Goal: Task Accomplishment & Management: Manage account settings

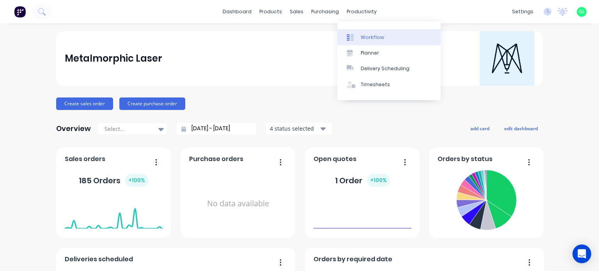
click at [353, 34] on icon at bounding box center [350, 37] width 7 height 7
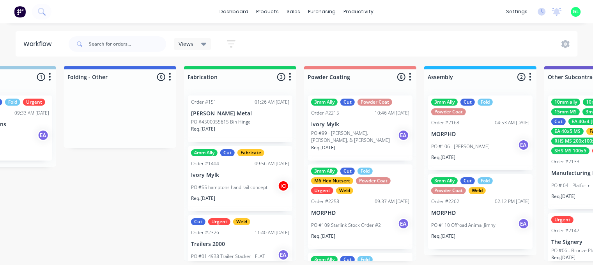
scroll to position [0, 2029]
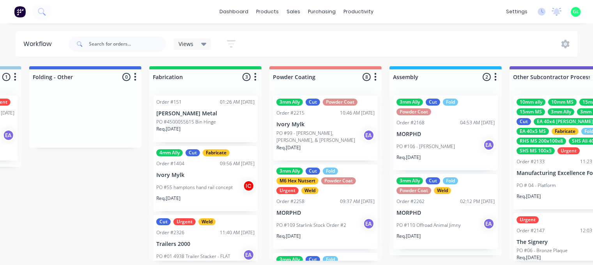
click at [313, 149] on div "Req. [DATE]" at bounding box center [325, 150] width 98 height 13
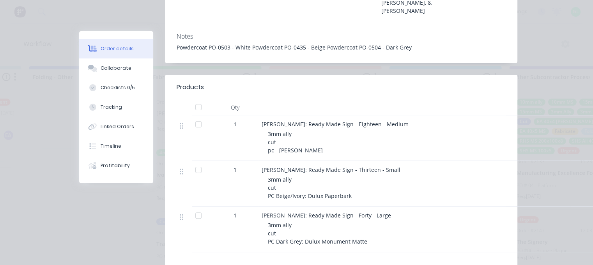
scroll to position [195, 0]
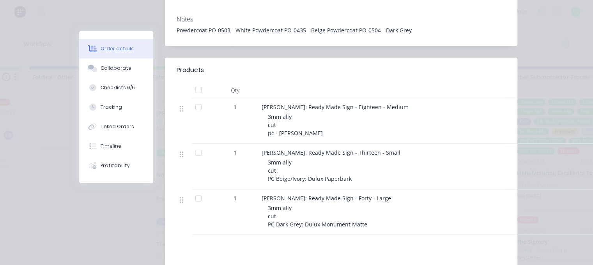
click at [196, 99] on div at bounding box center [199, 107] width 16 height 16
click at [193, 191] on div at bounding box center [199, 199] width 16 height 16
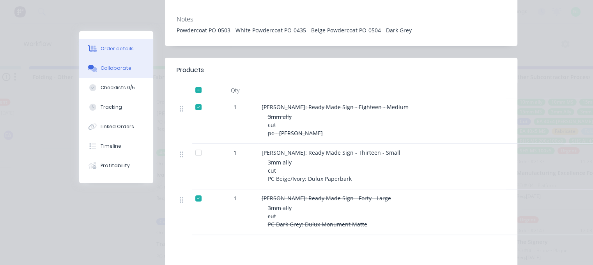
click at [113, 76] on button "Collaborate" at bounding box center [116, 67] width 74 height 19
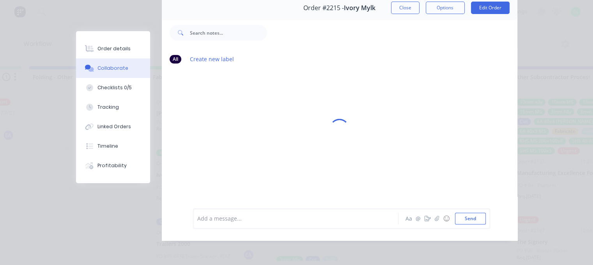
scroll to position [0, 0]
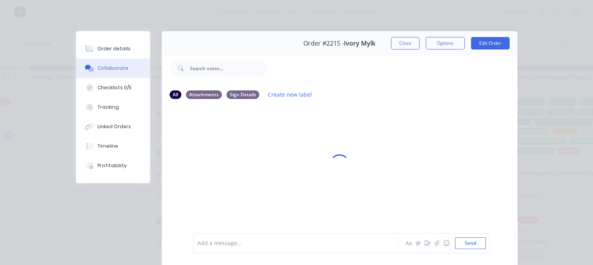
click at [239, 244] on div at bounding box center [298, 243] width 200 height 8
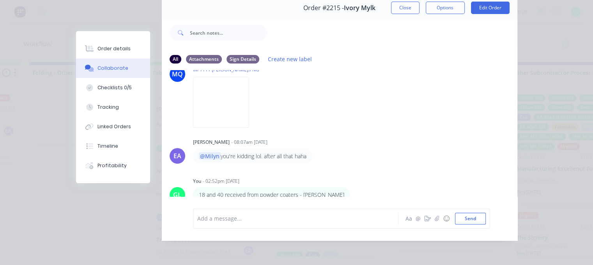
scroll to position [10, 2029]
click at [354, 191] on button "button" at bounding box center [355, 195] width 3 height 11
click at [359, 176] on button "Edit" at bounding box center [383, 181] width 49 height 13
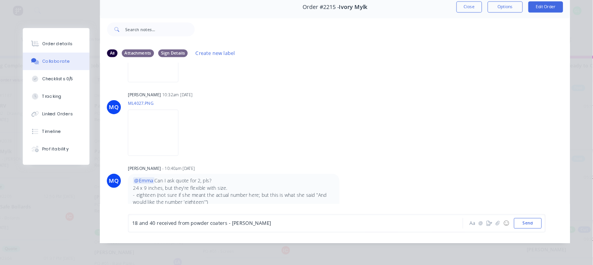
scroll to position [592, 0]
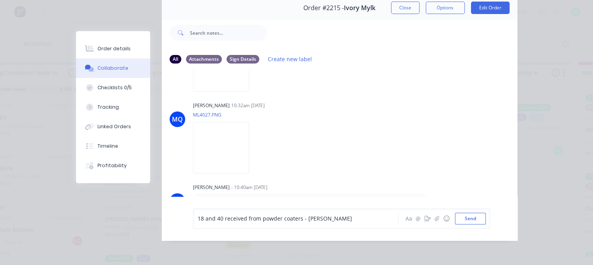
click at [327, 223] on div "18 and 40 received from powder coaters - [PERSON_NAME]" at bounding box center [298, 218] width 200 height 8
click at [198, 221] on span "18 and 40 received from powder coaters - [PERSON_NAME]" at bounding box center [275, 218] width 154 height 7
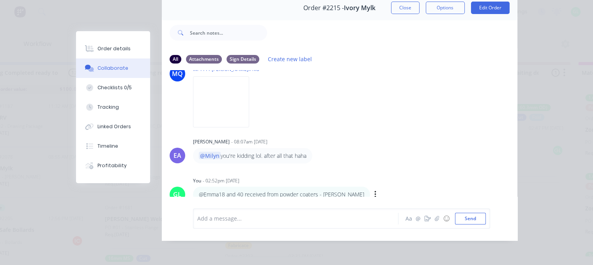
click at [221, 198] on div "Add a message... Aa @ ☺ Send" at bounding box center [340, 219] width 356 height 44
click at [374, 190] on button "button" at bounding box center [375, 194] width 3 height 11
click at [379, 175] on button "Edit" at bounding box center [403, 181] width 49 height 13
click at [217, 223] on div "@Emma18 and 40 received from powder coaters - [PERSON_NAME]" at bounding box center [297, 219] width 201 height 12
click at [209, 218] on span "@Emma" at bounding box center [208, 218] width 21 height 7
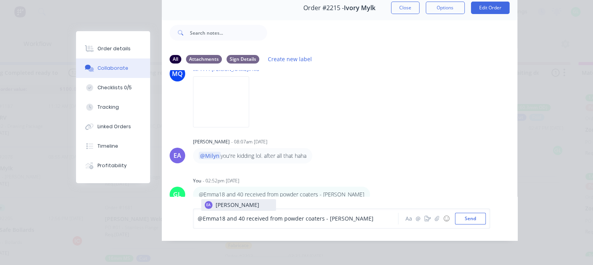
click at [210, 218] on span "@Emma" at bounding box center [208, 218] width 21 height 7
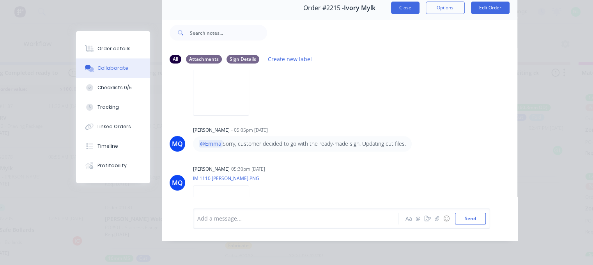
click at [409, 4] on button "Close" at bounding box center [405, 8] width 28 height 12
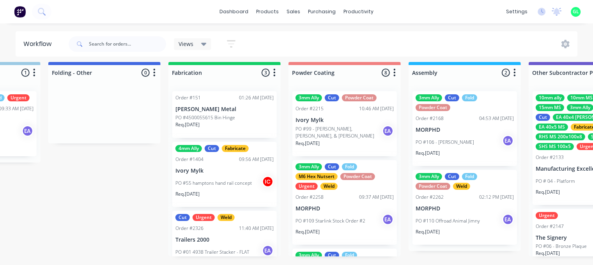
scroll to position [10, 2094]
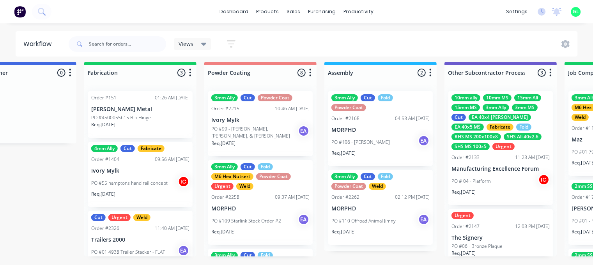
click at [259, 231] on div "Req. [DATE]" at bounding box center [260, 235] width 98 height 13
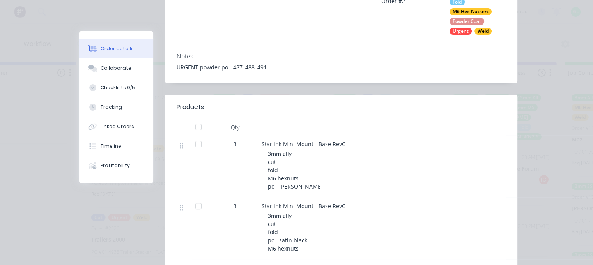
scroll to position [195, 0]
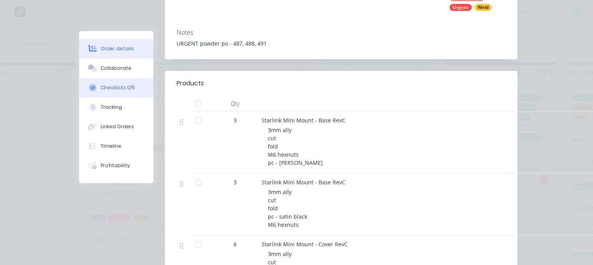
click at [109, 83] on button "Checklists 0/5" at bounding box center [116, 87] width 74 height 19
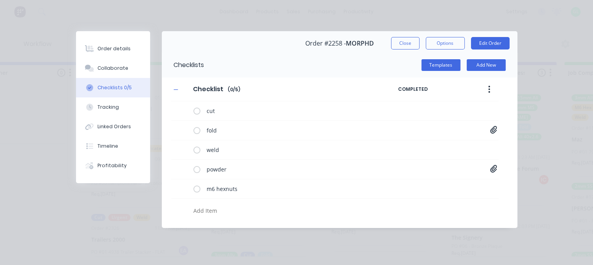
type textarea "x"
click at [101, 70] on div "Collaborate" at bounding box center [112, 68] width 31 height 7
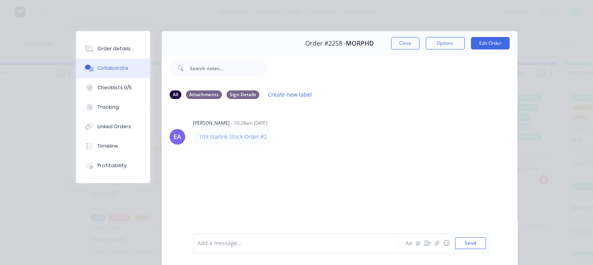
click at [222, 243] on div at bounding box center [298, 243] width 200 height 8
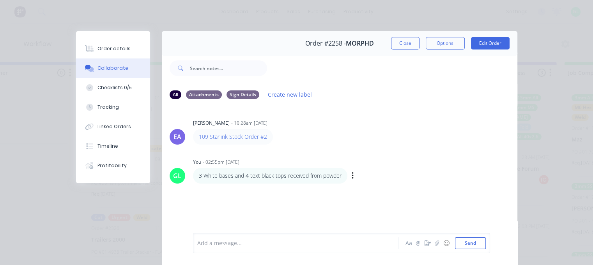
click at [346, 174] on div "3 White bases and 4 text black tops received from powder Labels Edit Delete" at bounding box center [315, 176] width 244 height 16
click at [352, 174] on icon "button" at bounding box center [353, 176] width 2 height 9
click at [359, 187] on button "Edit" at bounding box center [380, 190] width 49 height 13
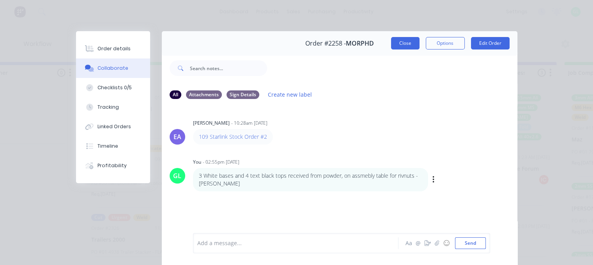
click at [409, 49] on div "Order #2258 - MORPHD Close Options Edit Order" at bounding box center [340, 43] width 356 height 25
click at [402, 46] on button "Close" at bounding box center [405, 43] width 28 height 12
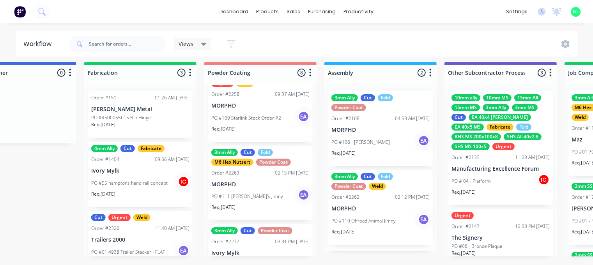
scroll to position [117, 0]
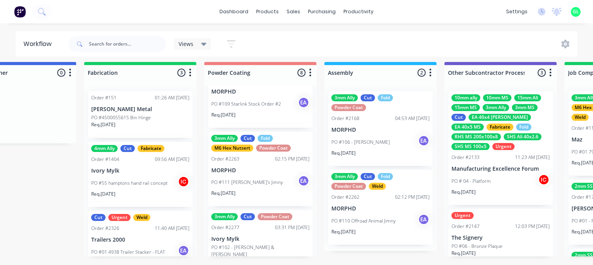
click at [248, 190] on div "Req. [DATE]" at bounding box center [260, 196] width 98 height 13
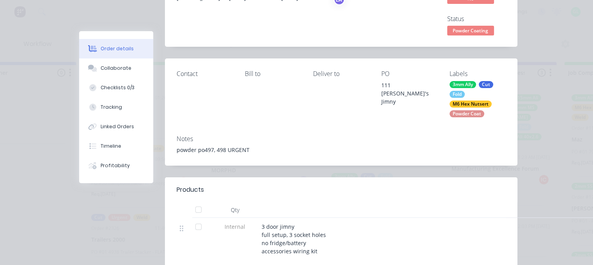
scroll to position [0, 0]
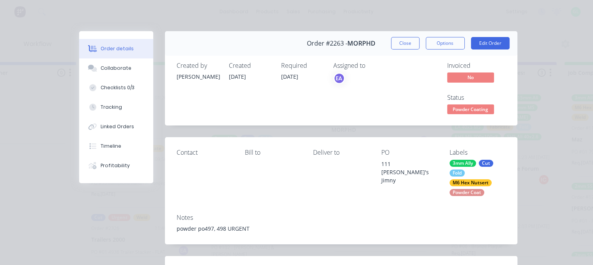
click at [455, 105] on span "Powder Coating" at bounding box center [470, 110] width 47 height 10
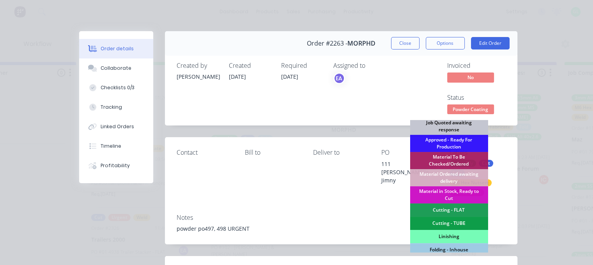
scroll to position [234, 0]
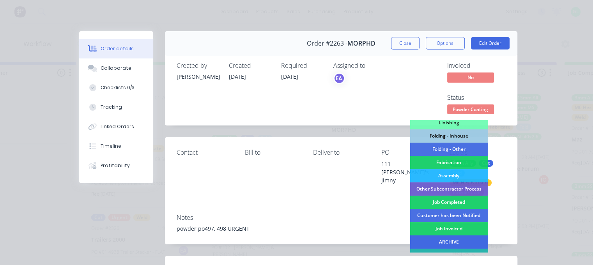
click at [438, 241] on div "ARCHIVE" at bounding box center [449, 242] width 78 height 13
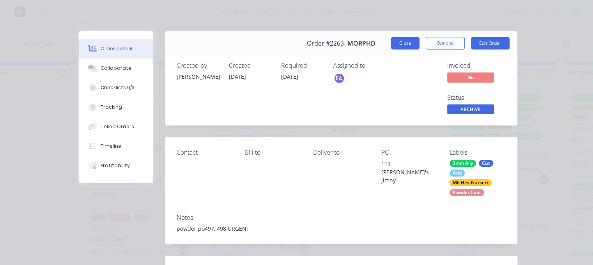
click at [391, 40] on button "Close" at bounding box center [405, 43] width 28 height 12
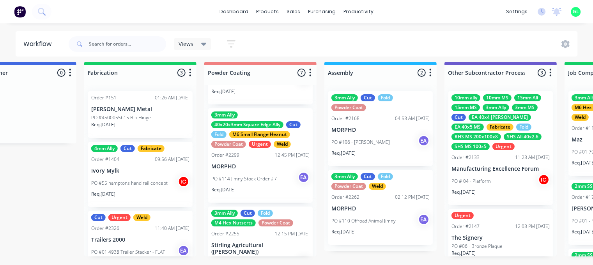
scroll to position [393, 0]
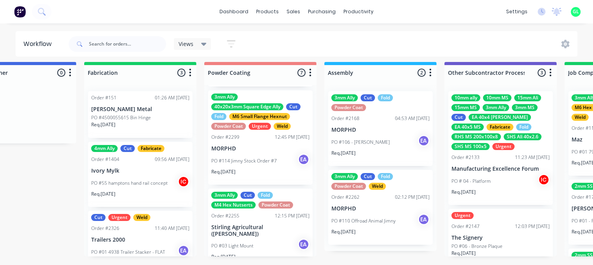
click at [254, 239] on div "PO #03 Light Mount EA" at bounding box center [260, 246] width 98 height 15
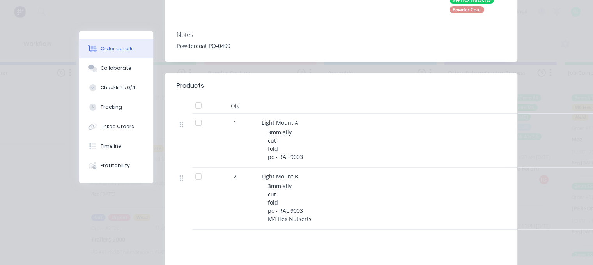
scroll to position [234, 0]
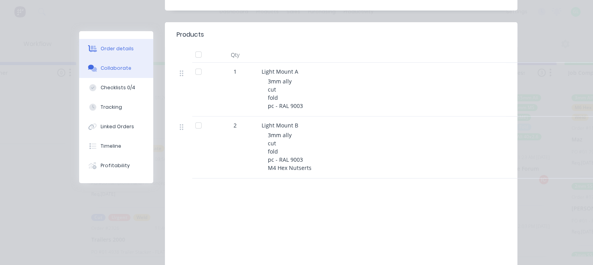
click at [129, 74] on button "Collaborate" at bounding box center [116, 67] width 74 height 19
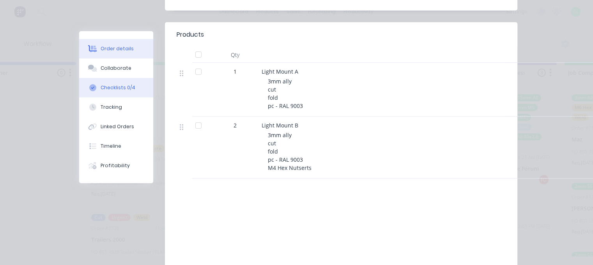
scroll to position [0, 0]
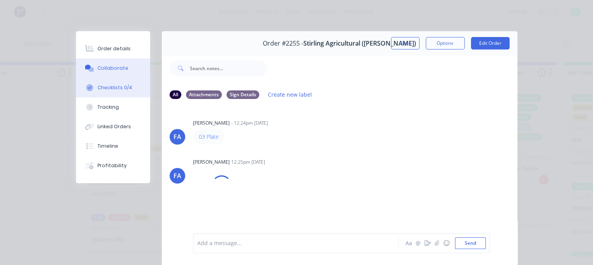
click at [120, 86] on div "Checklists 0/4" at bounding box center [114, 87] width 35 height 7
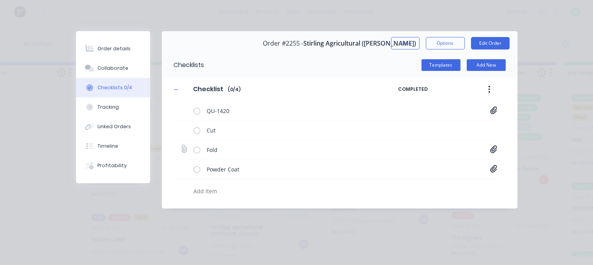
click at [489, 151] on div "Fold Light Mount[C].PDF" at bounding box center [335, 149] width 328 height 19
click at [491, 150] on icon at bounding box center [493, 148] width 7 height 7
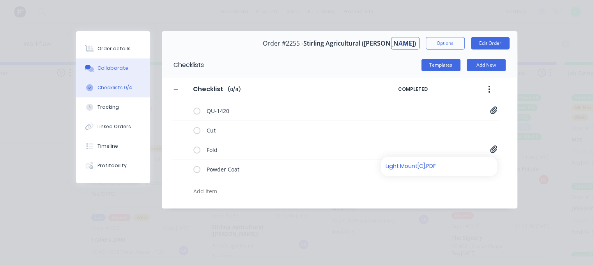
click at [115, 69] on div "Collaborate" at bounding box center [112, 68] width 31 height 7
type textarea "x"
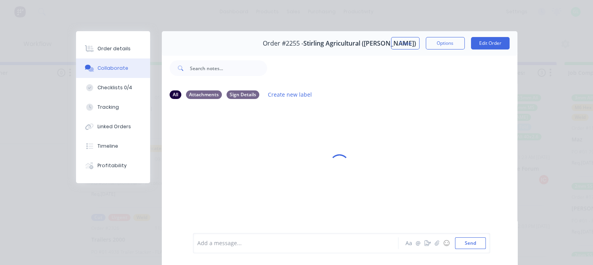
click at [256, 248] on div "Add a message..." at bounding box center [297, 243] width 201 height 12
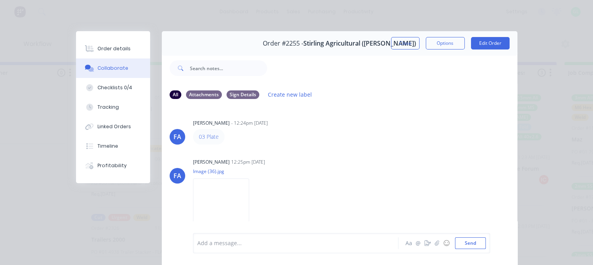
scroll to position [348, 0]
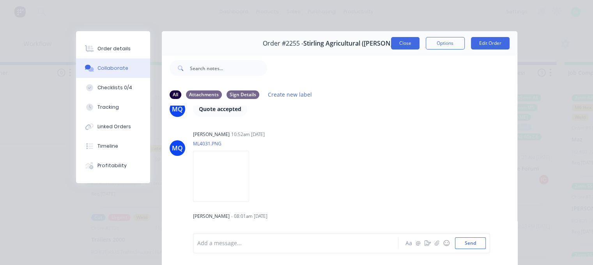
click at [410, 41] on button "Close" at bounding box center [405, 43] width 28 height 12
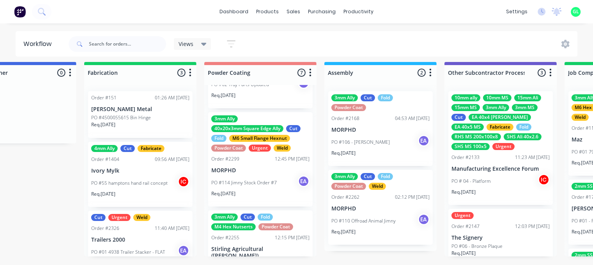
scroll to position [354, 0]
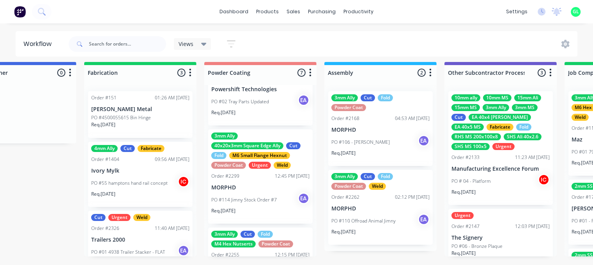
click at [257, 207] on div "Req. [DATE]" at bounding box center [260, 213] width 98 height 13
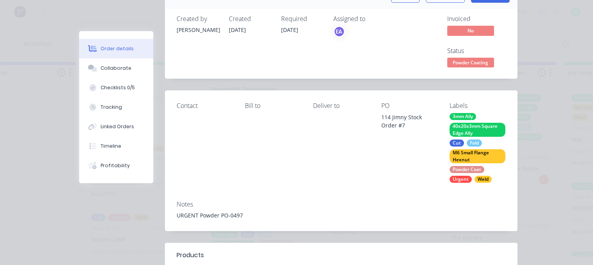
scroll to position [0, 0]
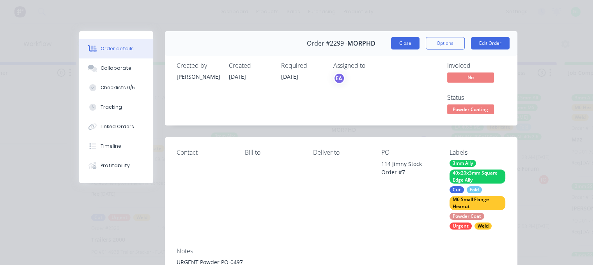
click at [391, 42] on button "Close" at bounding box center [405, 43] width 28 height 12
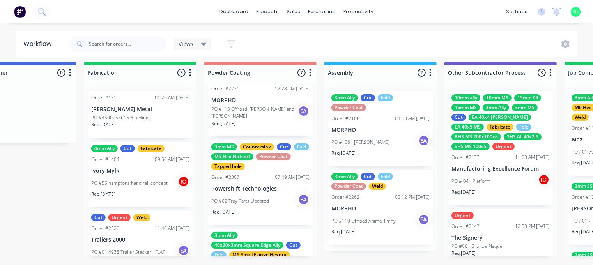
scroll to position [237, 0]
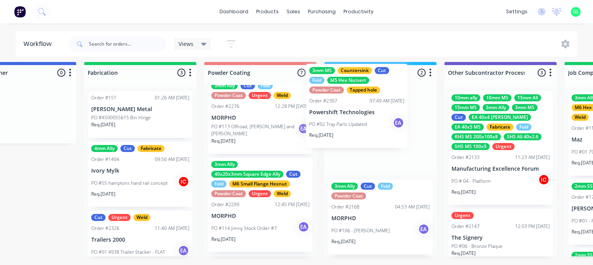
drag, startPoint x: 301, startPoint y: 186, endPoint x: 360, endPoint y: 126, distance: 84.4
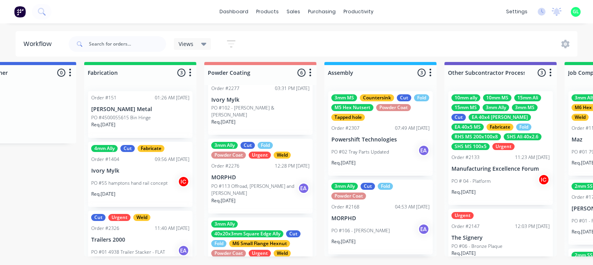
scroll to position [159, 0]
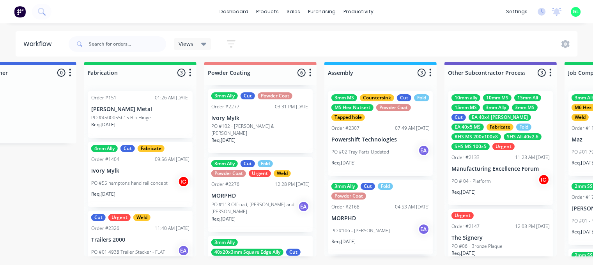
click at [386, 159] on div "Req. [DATE]" at bounding box center [380, 165] width 98 height 13
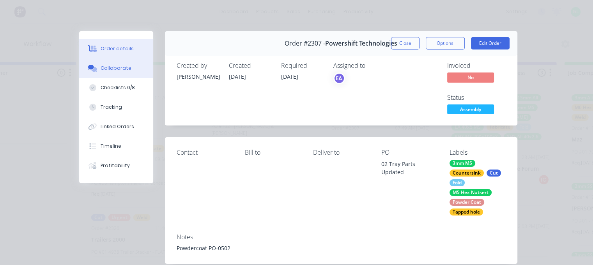
click at [106, 68] on div "Collaborate" at bounding box center [116, 68] width 31 height 7
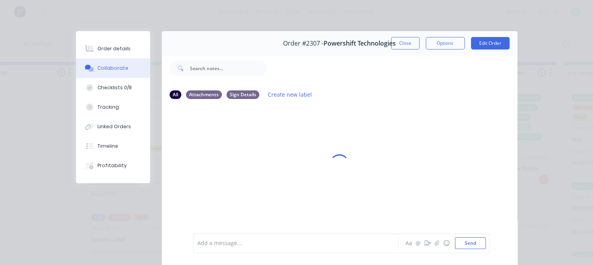
click at [218, 243] on div at bounding box center [298, 243] width 200 height 8
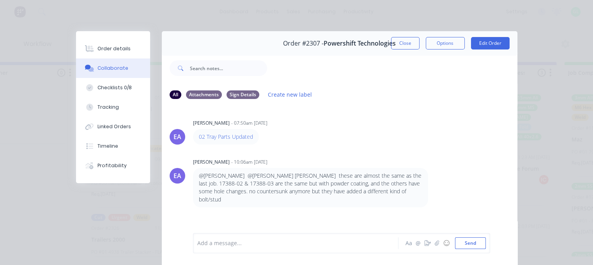
scroll to position [415, 0]
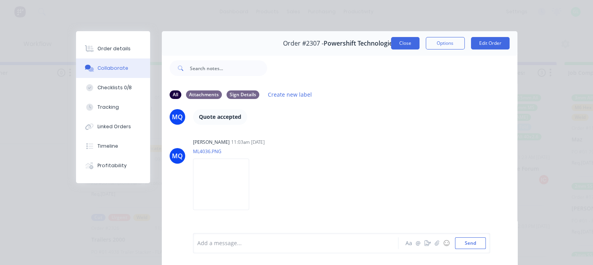
click at [395, 46] on button "Close" at bounding box center [405, 43] width 28 height 12
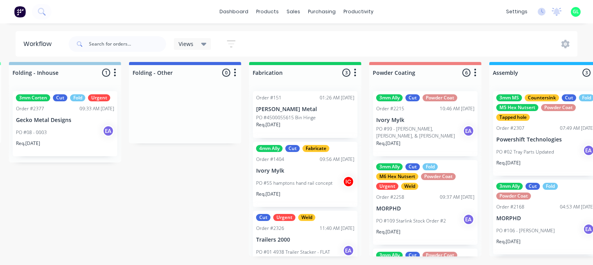
scroll to position [10, 1920]
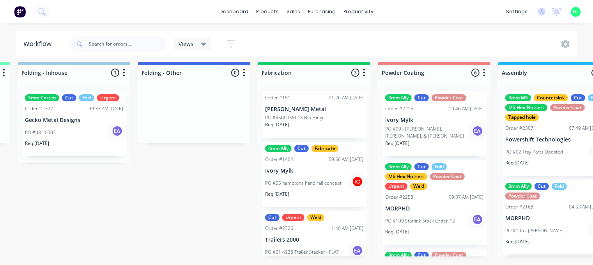
drag, startPoint x: 196, startPoint y: 217, endPoint x: 213, endPoint y: 215, distance: 17.6
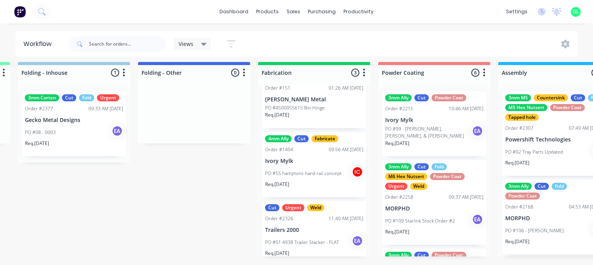
scroll to position [19, 0]
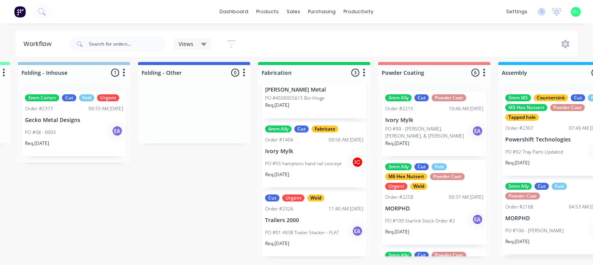
click at [298, 225] on div "PO #01 4938 Trailer Stacker - FLAT EA" at bounding box center [314, 232] width 98 height 15
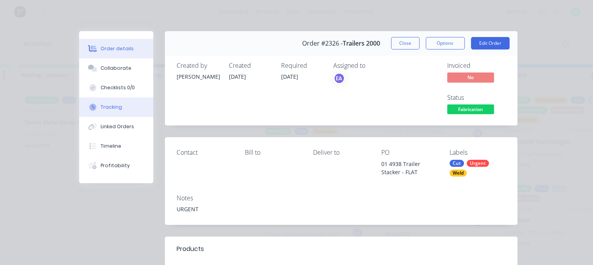
scroll to position [0, 1920]
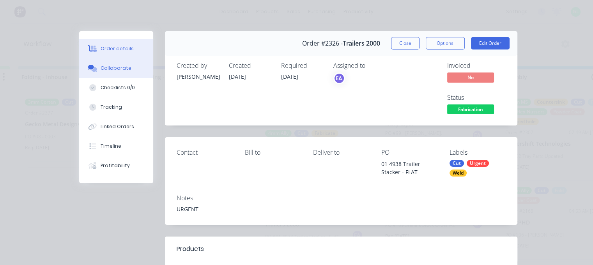
click at [110, 66] on div "Collaborate" at bounding box center [116, 68] width 31 height 7
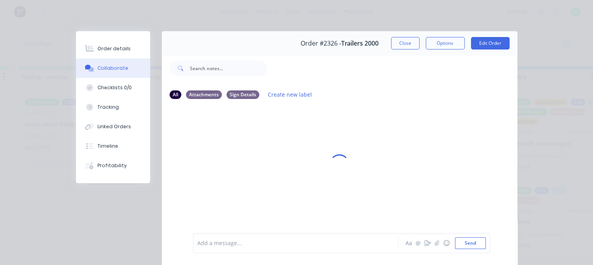
click at [223, 240] on div at bounding box center [298, 243] width 200 height 8
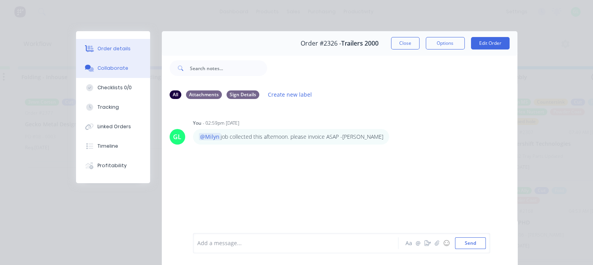
click at [118, 48] on div "Order details" at bounding box center [113, 48] width 33 height 7
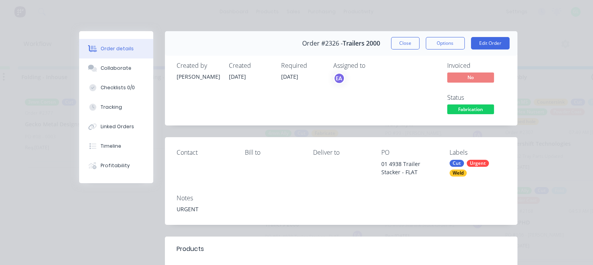
drag, startPoint x: 478, startPoint y: 112, endPoint x: 475, endPoint y: 118, distance: 6.1
click at [478, 112] on span "Fabrication" at bounding box center [470, 110] width 47 height 10
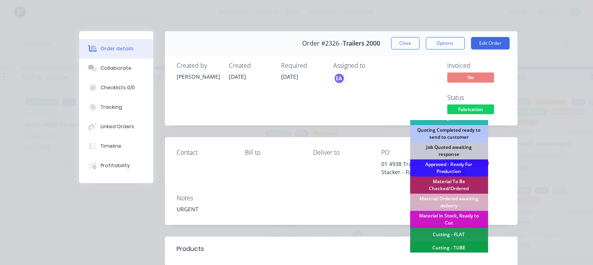
scroll to position [253, 0]
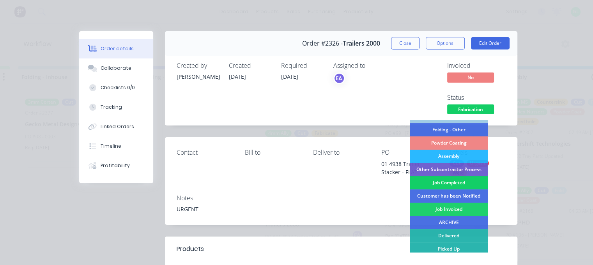
click at [443, 177] on div "Job Completed" at bounding box center [449, 182] width 78 height 13
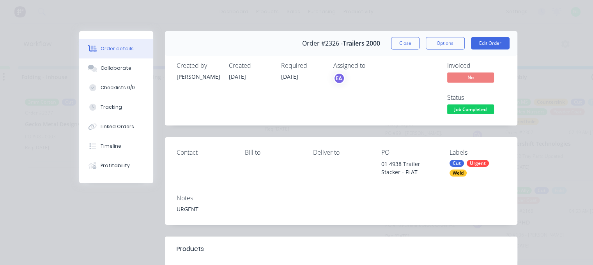
scroll to position [0, 0]
click at [407, 41] on button "Close" at bounding box center [405, 43] width 28 height 12
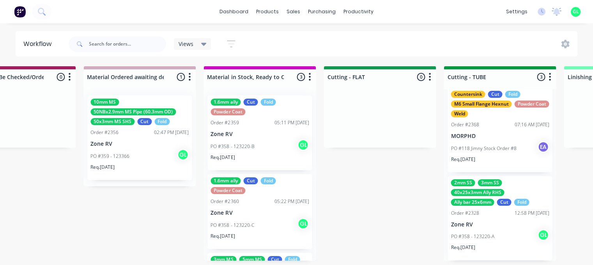
scroll to position [0, 1248]
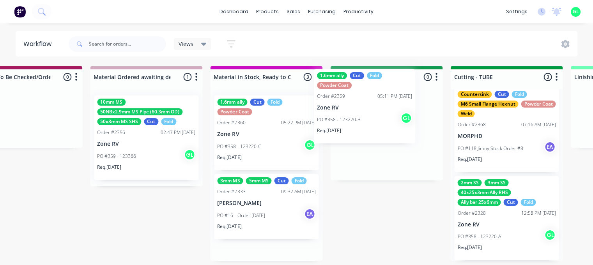
drag, startPoint x: 234, startPoint y: 154, endPoint x: 353, endPoint y: 119, distance: 123.4
click at [353, 119] on div "Submitted 14 Status colour #273444 hex #273444 Save Cancel Summaries Total orde…" at bounding box center [357, 167] width 3223 height 203
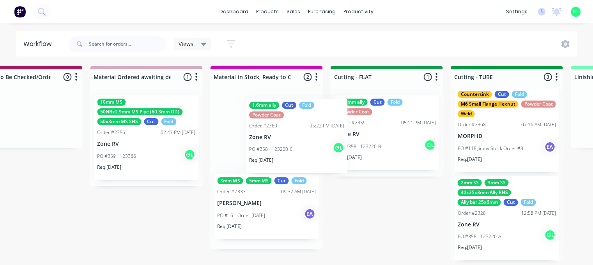
drag, startPoint x: 273, startPoint y: 144, endPoint x: 326, endPoint y: 144, distance: 52.6
click at [326, 144] on div "Submitted 14 Status colour #273444 hex #273444 Save Cancel Summaries Total orde…" at bounding box center [357, 167] width 3223 height 203
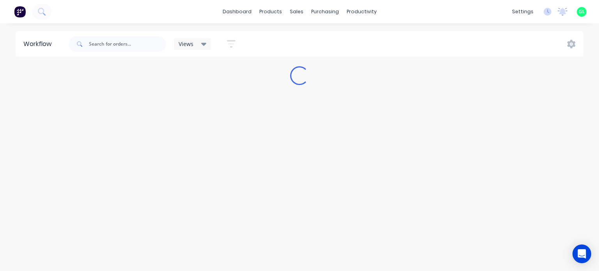
click at [219, 158] on div "Workflow Views Save new view None (Default) edit Greg edit Greg edit Show/Hide …" at bounding box center [299, 143] width 599 height 224
click at [16, 201] on div "Workflow Views Save new view None (Default) edit Greg edit Greg edit Show/Hide …" at bounding box center [299, 143] width 599 height 224
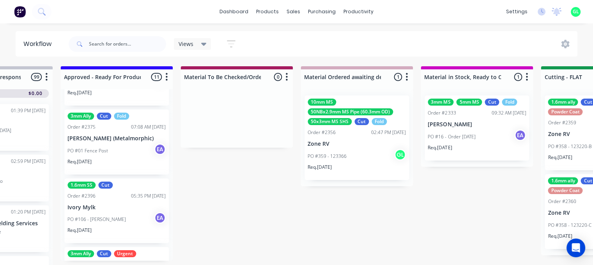
scroll to position [351, 0]
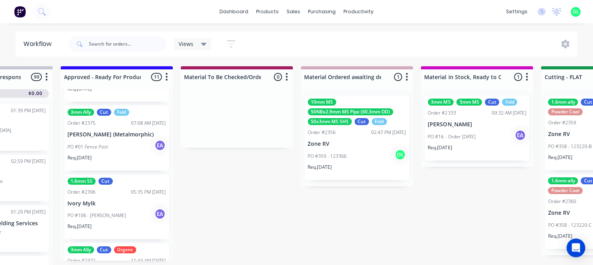
click at [126, 168] on div "Req. [DATE]" at bounding box center [116, 160] width 98 height 13
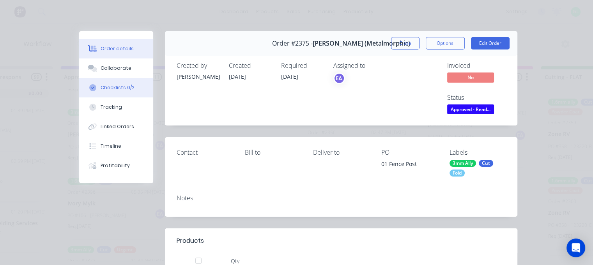
click at [105, 81] on button "Checklists 0/2" at bounding box center [116, 87] width 74 height 19
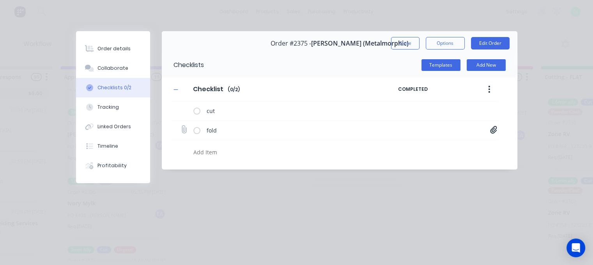
click at [492, 133] on icon at bounding box center [493, 129] width 7 height 7
click at [393, 43] on button "Close" at bounding box center [405, 43] width 28 height 12
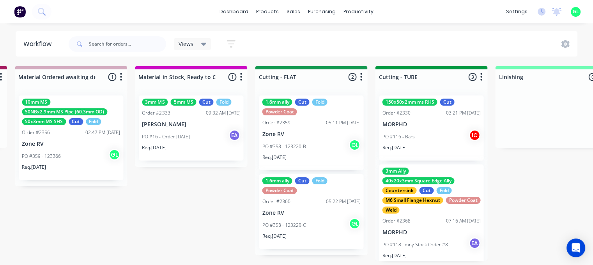
scroll to position [0, 1327]
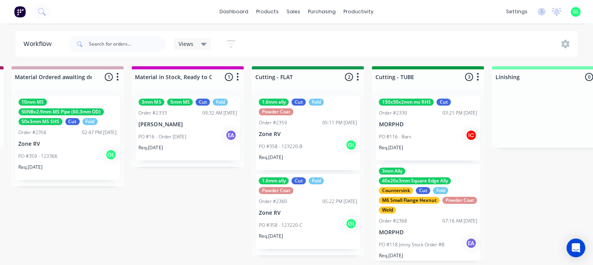
click at [279, 239] on div "Req. 24/09/25" at bounding box center [308, 239] width 98 height 13
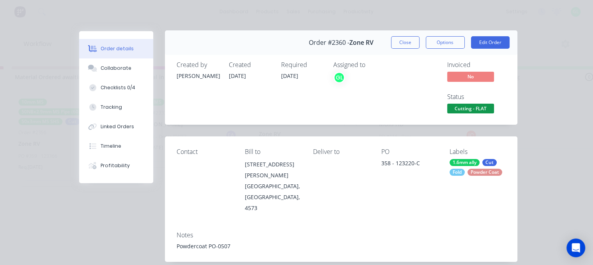
scroll to position [0, 0]
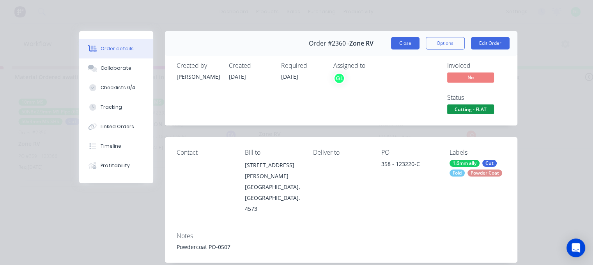
click at [391, 45] on button "Close" at bounding box center [405, 43] width 28 height 12
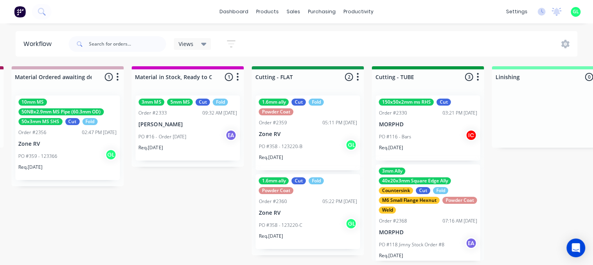
click at [181, 193] on div "Submitted 15 Status colour #273444 hex #273444 Save Cancel Summaries Total orde…" at bounding box center [279, 167] width 3223 height 203
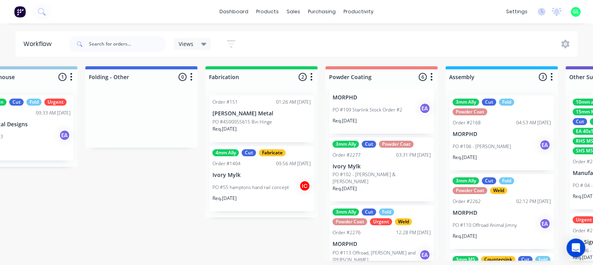
scroll to position [117, 0]
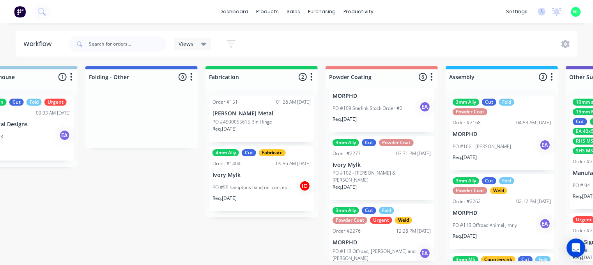
click at [363, 186] on div "Req. 10/09/25" at bounding box center [382, 190] width 98 height 13
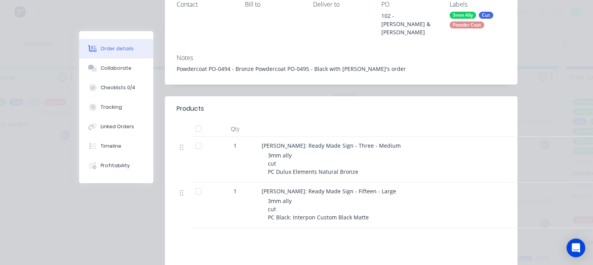
scroll to position [156, 0]
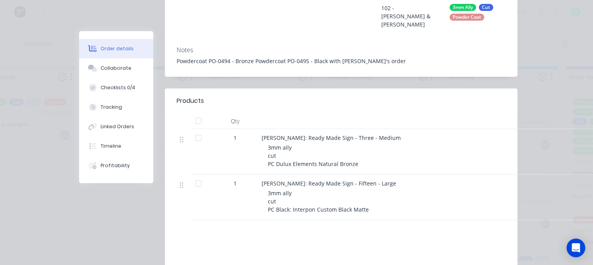
click at [275, 214] on div "Products Qty 1 David Higham: Ready Made Sign - Three - Medium 3mm ally cut PC D…" at bounding box center [341, 218] width 353 height 259
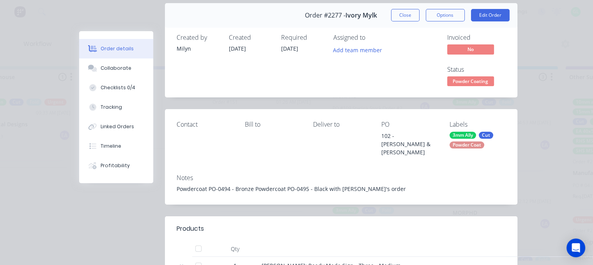
scroll to position [0, 0]
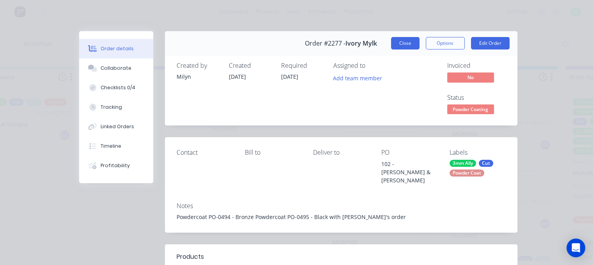
click at [393, 46] on button "Close" at bounding box center [405, 43] width 28 height 12
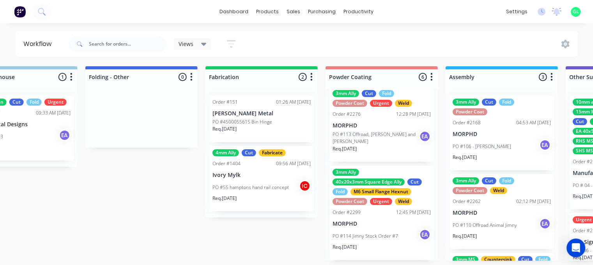
scroll to position [195, 0]
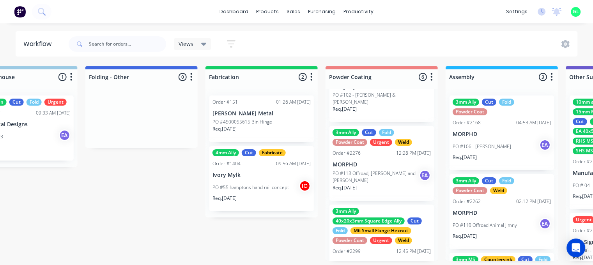
click at [374, 185] on div "Req. 10/09/25" at bounding box center [382, 190] width 98 height 13
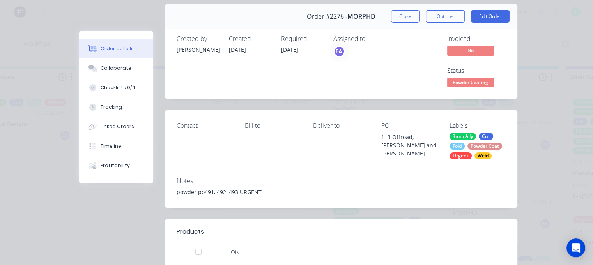
scroll to position [0, 0]
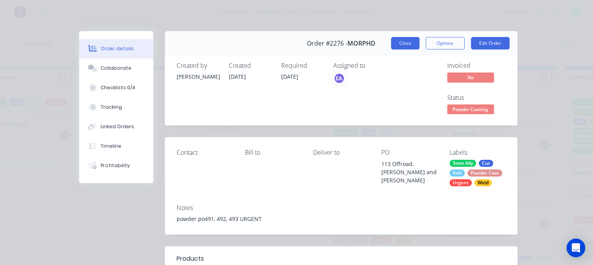
click at [392, 45] on button "Close" at bounding box center [405, 43] width 28 height 12
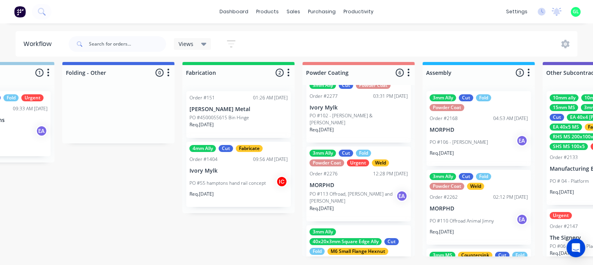
scroll to position [149, 0]
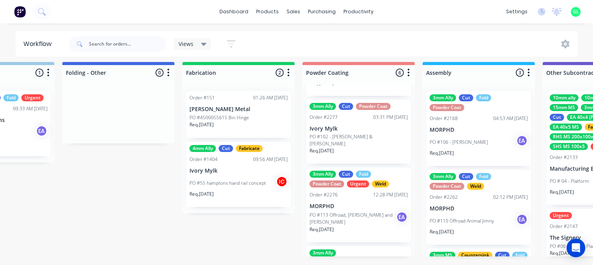
click at [348, 226] on div "Req. 10/09/25" at bounding box center [359, 232] width 98 height 13
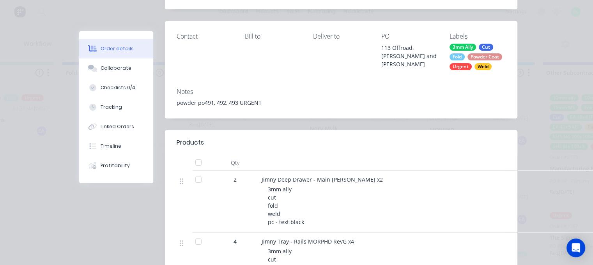
scroll to position [117, 0]
click at [101, 85] on div "Checklists 0/4" at bounding box center [118, 87] width 35 height 7
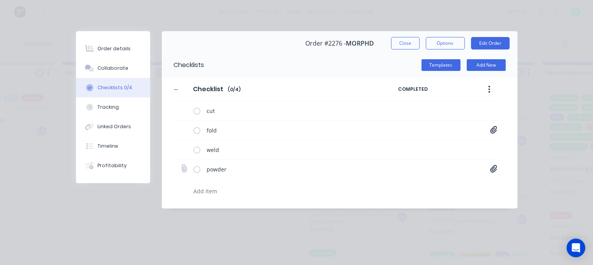
click at [493, 169] on icon at bounding box center [493, 169] width 7 height 8
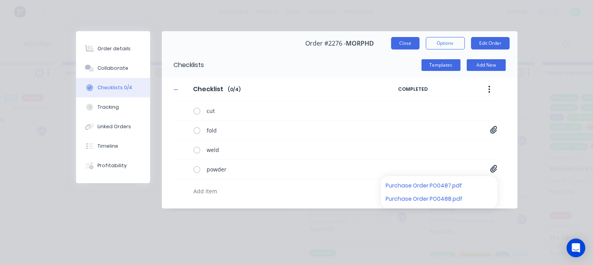
click at [395, 39] on button "Close" at bounding box center [405, 43] width 28 height 12
type textarea "x"
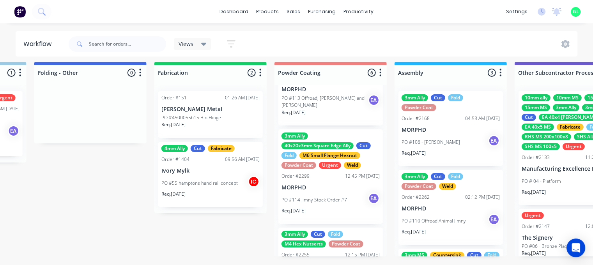
scroll to position [305, 0]
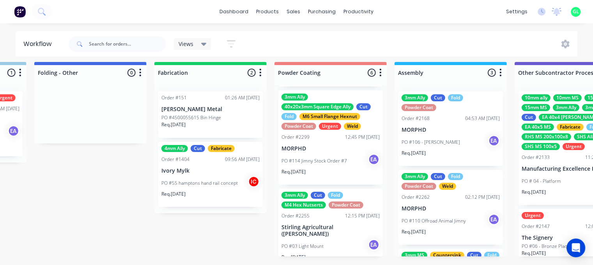
click at [300, 131] on div "3mm Ally 40x20x3mm Square Edge Ally Cut Fold M6 Small Flange Hexnut Powder Coat…" at bounding box center [330, 137] width 105 height 94
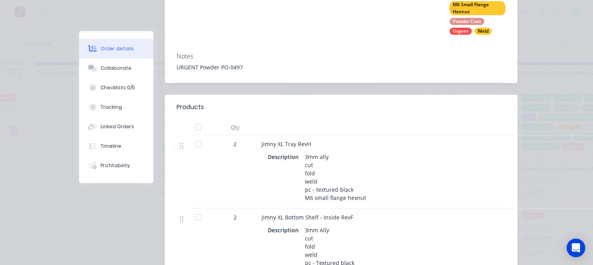
scroll to position [0, 0]
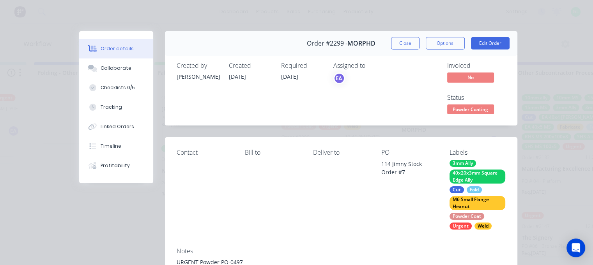
click at [448, 109] on span "Powder Coating" at bounding box center [470, 110] width 47 height 10
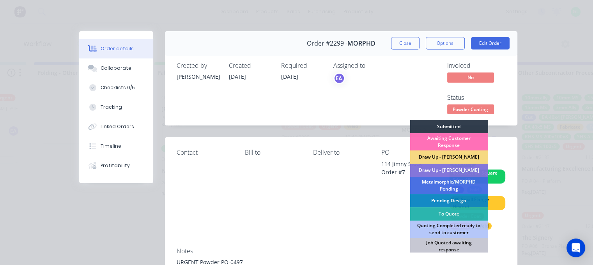
scroll to position [195, 0]
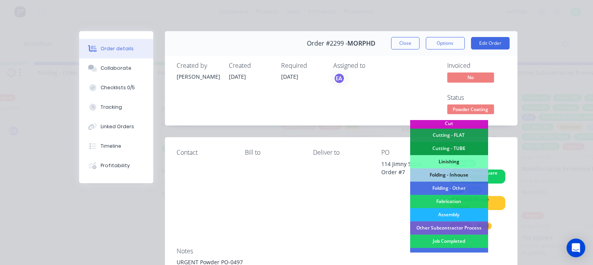
click at [438, 213] on div "Assembly" at bounding box center [449, 214] width 78 height 13
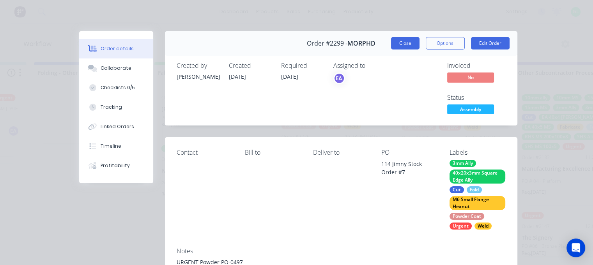
click at [412, 44] on button "Close" at bounding box center [405, 43] width 28 height 12
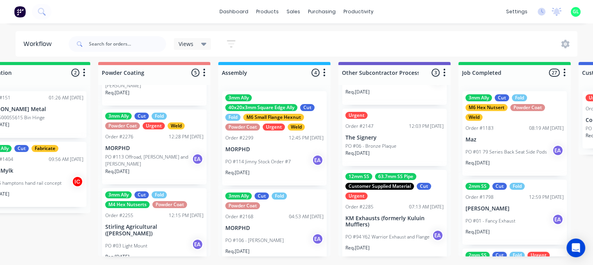
scroll to position [105, 0]
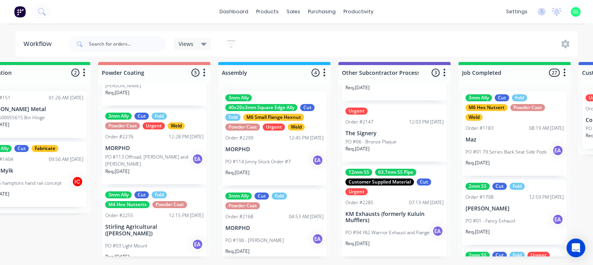
click at [368, 229] on p "PO #94 Y62 Warrior Exhaust and Flange" at bounding box center [387, 232] width 84 height 7
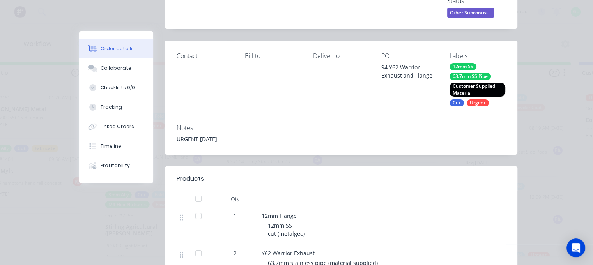
scroll to position [0, 0]
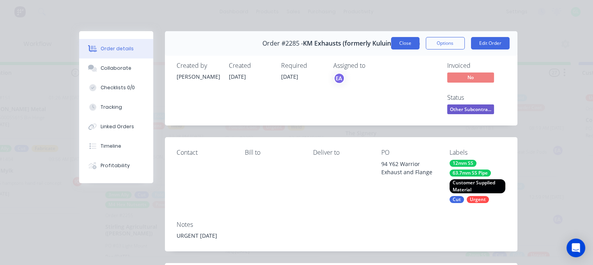
click at [401, 38] on button "Close" at bounding box center [405, 43] width 28 height 12
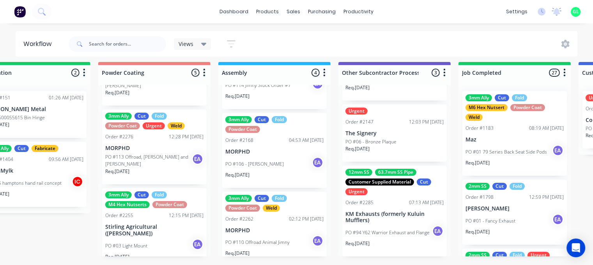
scroll to position [19, 0]
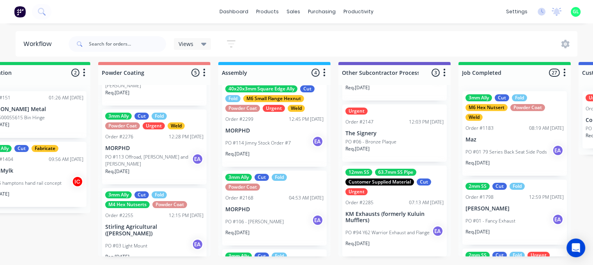
click at [248, 218] on p "PO #106 - [PERSON_NAME]" at bounding box center [254, 221] width 58 height 7
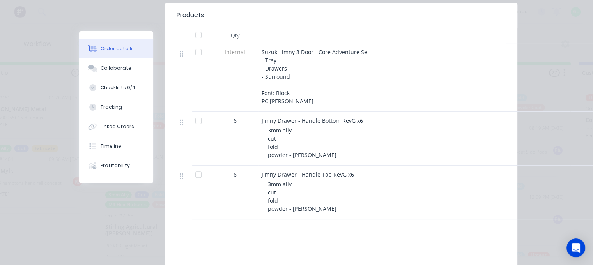
scroll to position [0, 0]
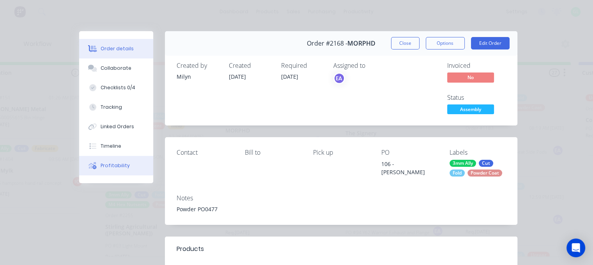
click at [118, 163] on div "Profitability" at bounding box center [115, 165] width 29 height 7
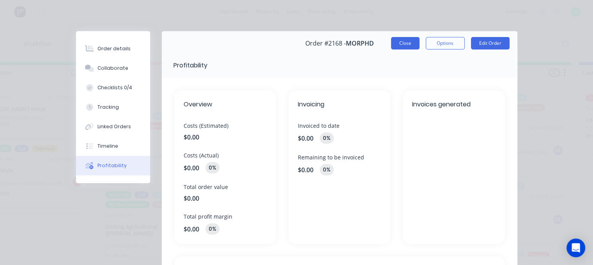
click at [397, 44] on button "Close" at bounding box center [405, 43] width 28 height 12
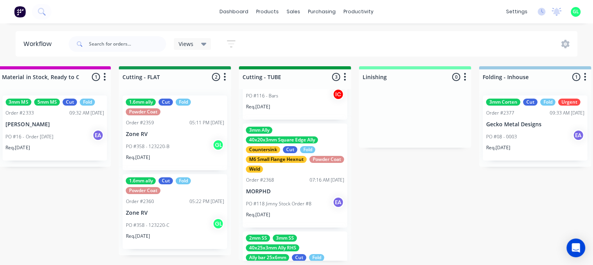
scroll to position [96, 0]
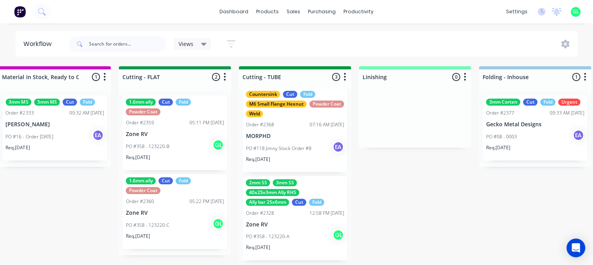
click at [508, 130] on div "PO #08 - 0003 EA" at bounding box center [535, 136] width 98 height 15
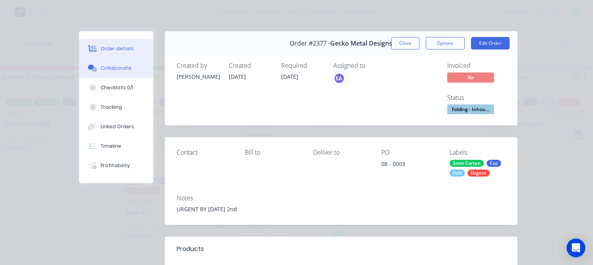
click at [114, 65] on div "Collaborate" at bounding box center [116, 68] width 31 height 7
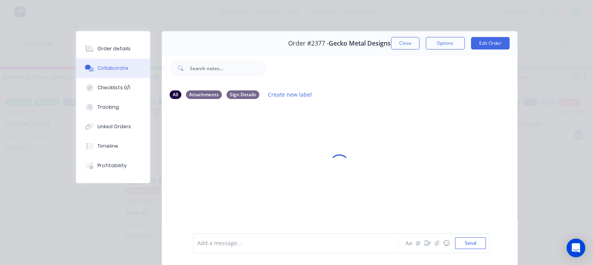
click at [256, 237] on div "Add a message..." at bounding box center [297, 243] width 201 height 12
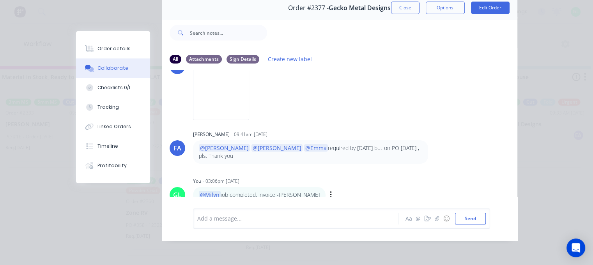
scroll to position [10, 1460]
click at [365, 178] on div "You - 03:06pm 03/10/25" at bounding box center [315, 181] width 244 height 7
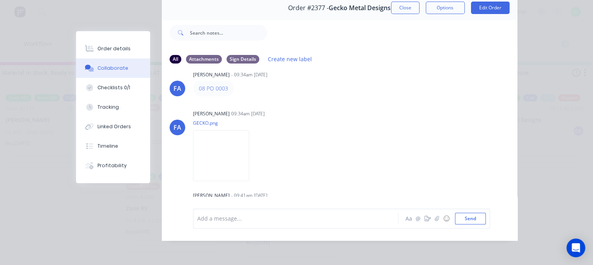
scroll to position [0, 0]
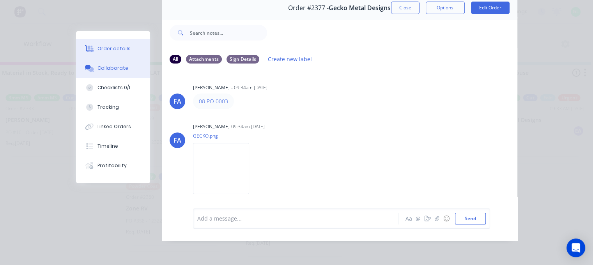
click at [126, 43] on button "Order details" at bounding box center [113, 48] width 74 height 19
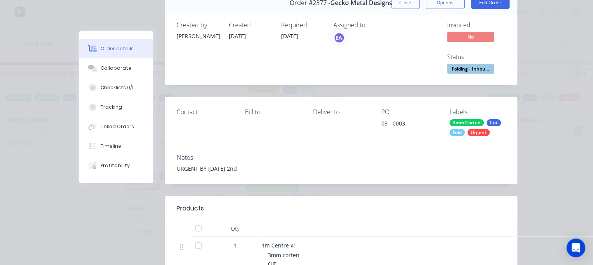
click at [465, 66] on span "Folding - Inhou..." at bounding box center [470, 69] width 47 height 10
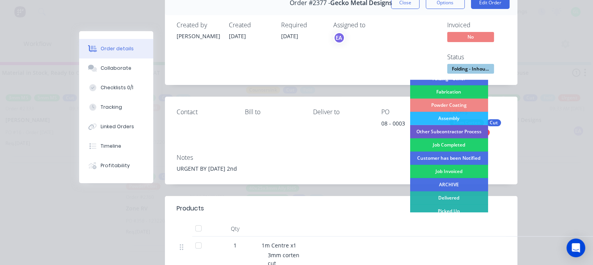
scroll to position [253, 0]
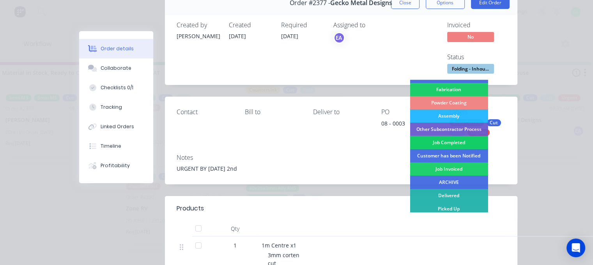
click at [448, 143] on div "Job Completed" at bounding box center [449, 142] width 78 height 13
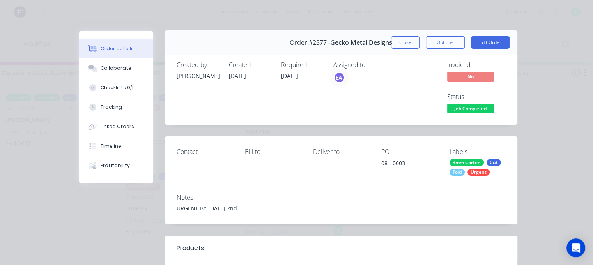
scroll to position [0, 0]
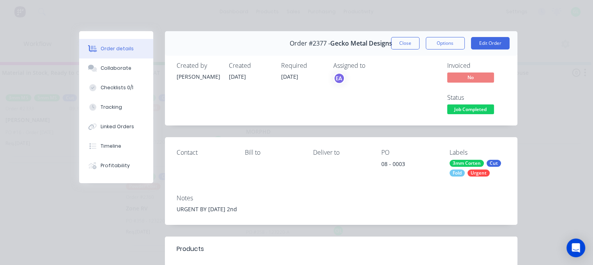
click at [407, 50] on div "Order #2377 - Gecko Metal Designs Close Options Edit Order" at bounding box center [341, 43] width 353 height 25
click at [410, 46] on button "Close" at bounding box center [405, 43] width 28 height 12
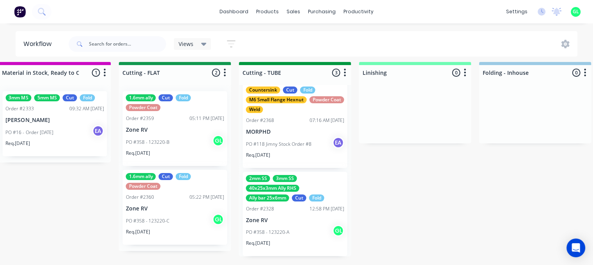
click at [381, 181] on div "Submitted 15 Status colour #273444 hex #273444 Save Cancel Summaries Total orde…" at bounding box center [146, 163] width 3223 height 203
